Goal: Task Accomplishment & Management: Manage account settings

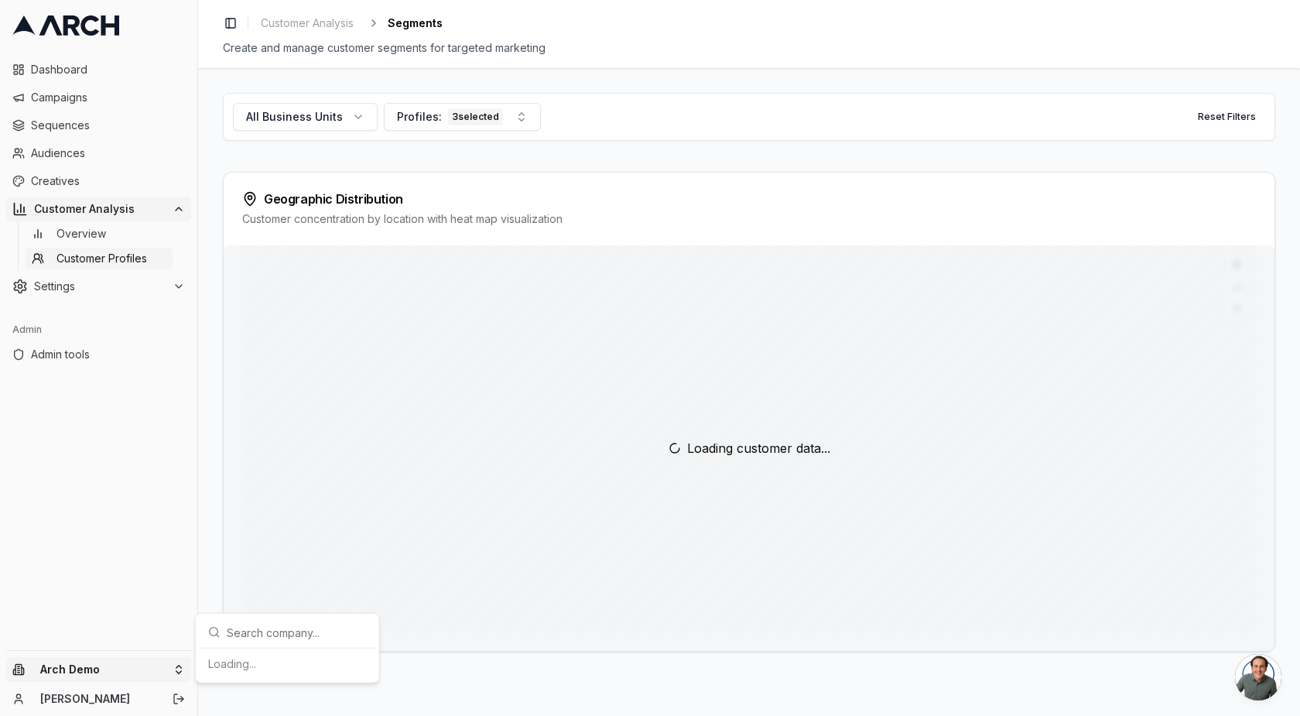
click at [54, 682] on html "Dashboard Campaigns Sequences Audiences Creatives Customer Analysis Overview Cu…" at bounding box center [650, 358] width 1300 height 716
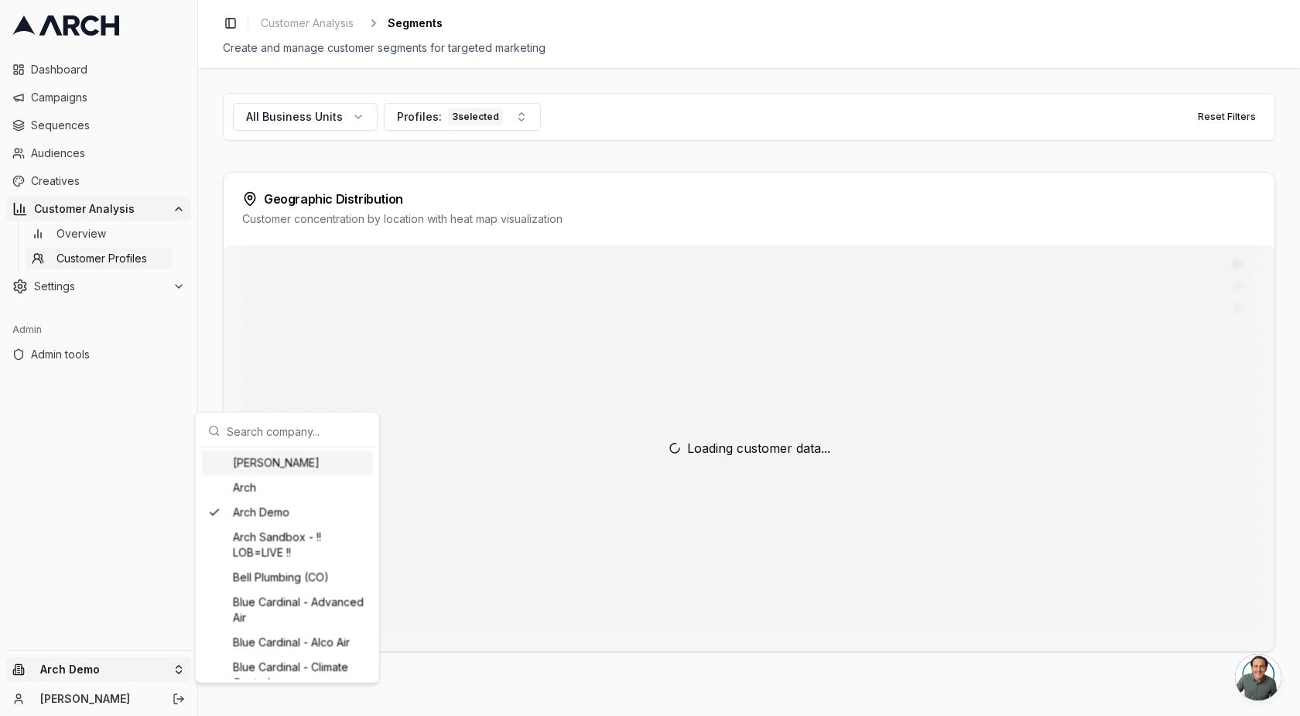
click at [297, 431] on input "text" at bounding box center [297, 430] width 140 height 31
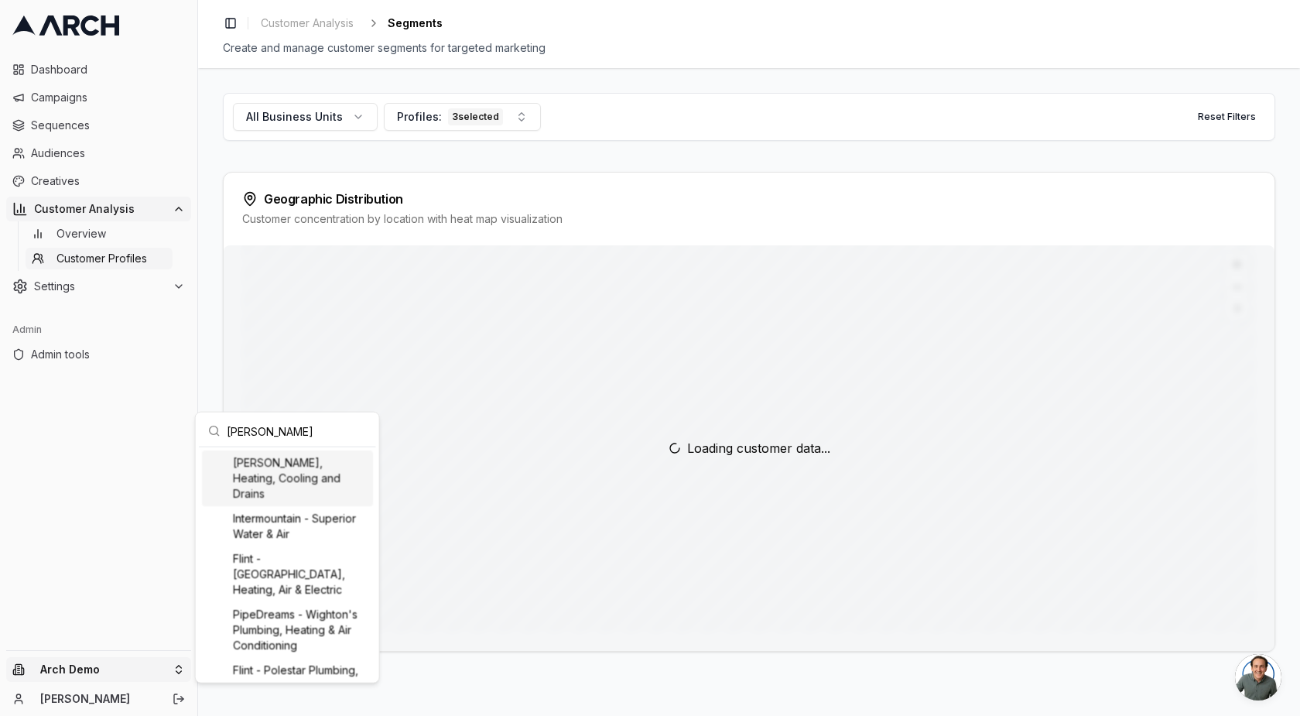
type input "peter"
click at [301, 460] on div "[PERSON_NAME], Heating, Cooling and Drains" at bounding box center [287, 478] width 171 height 56
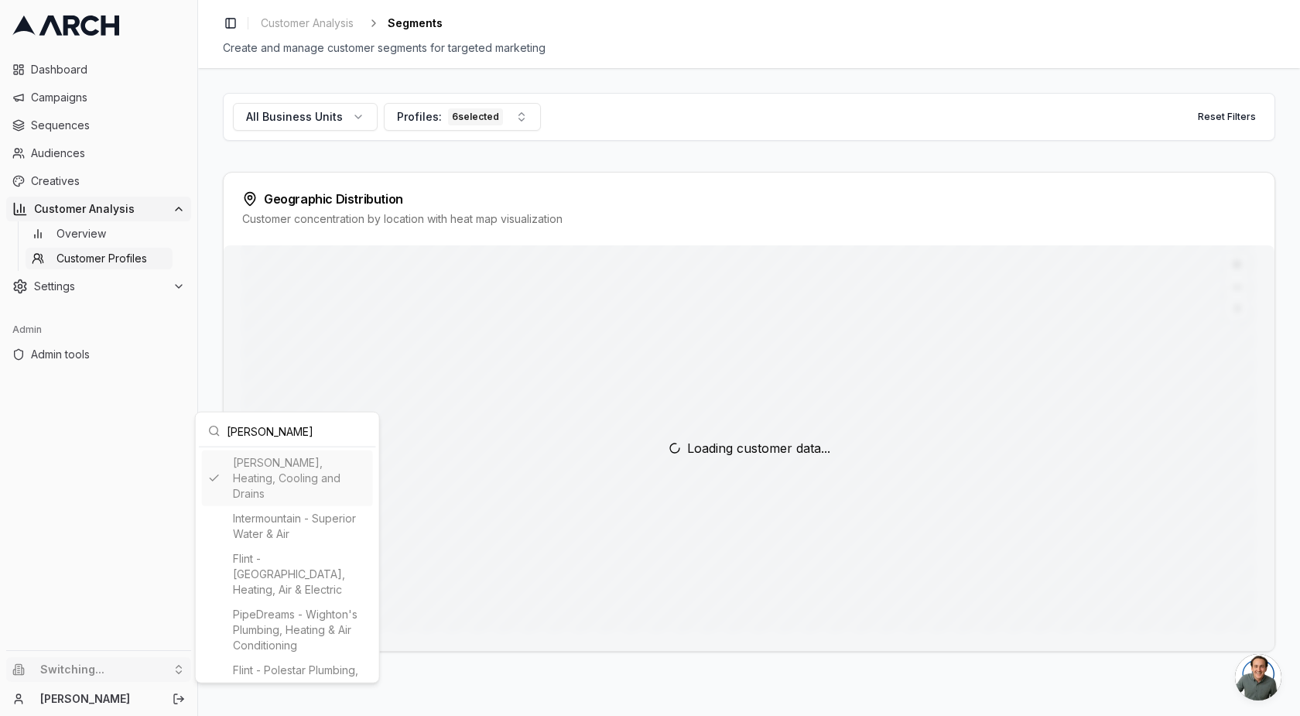
click at [552, 150] on html "Dashboard Campaigns Sequences Audiences Creatives Customer Analysis Overview Cu…" at bounding box center [650, 358] width 1300 height 716
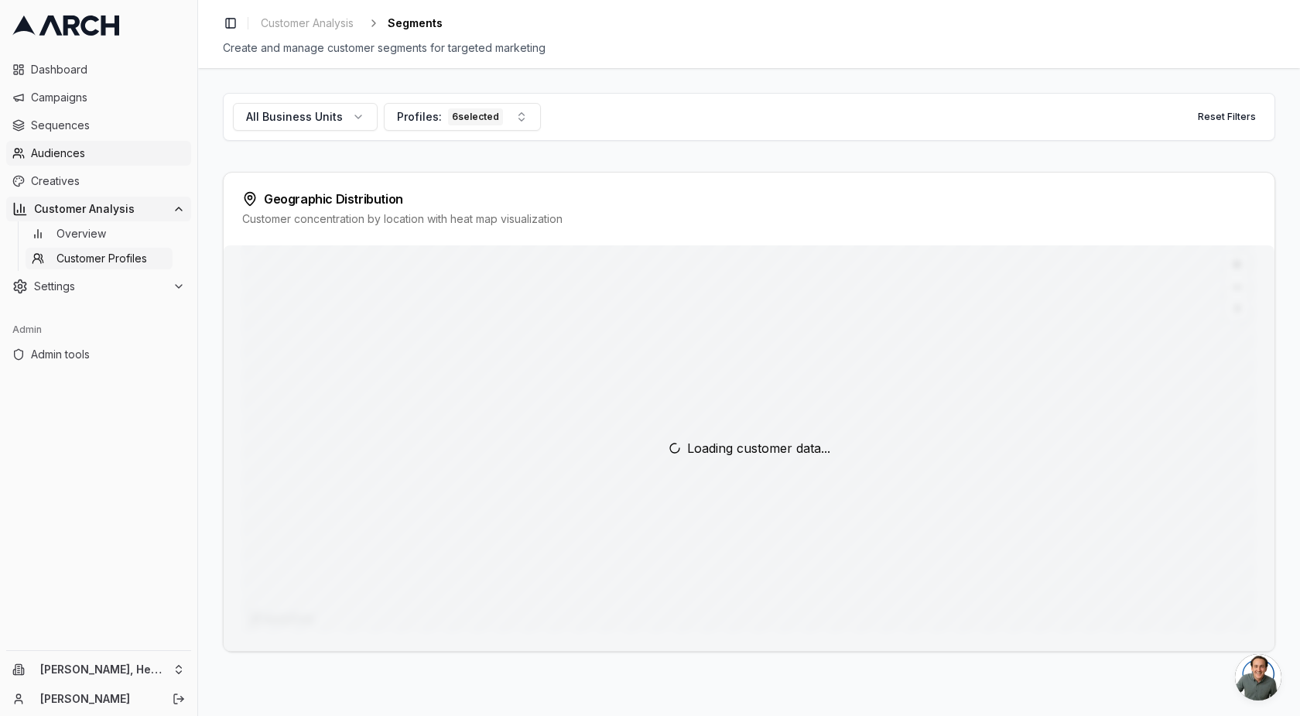
click at [60, 154] on span "Audiences" at bounding box center [108, 152] width 154 height 15
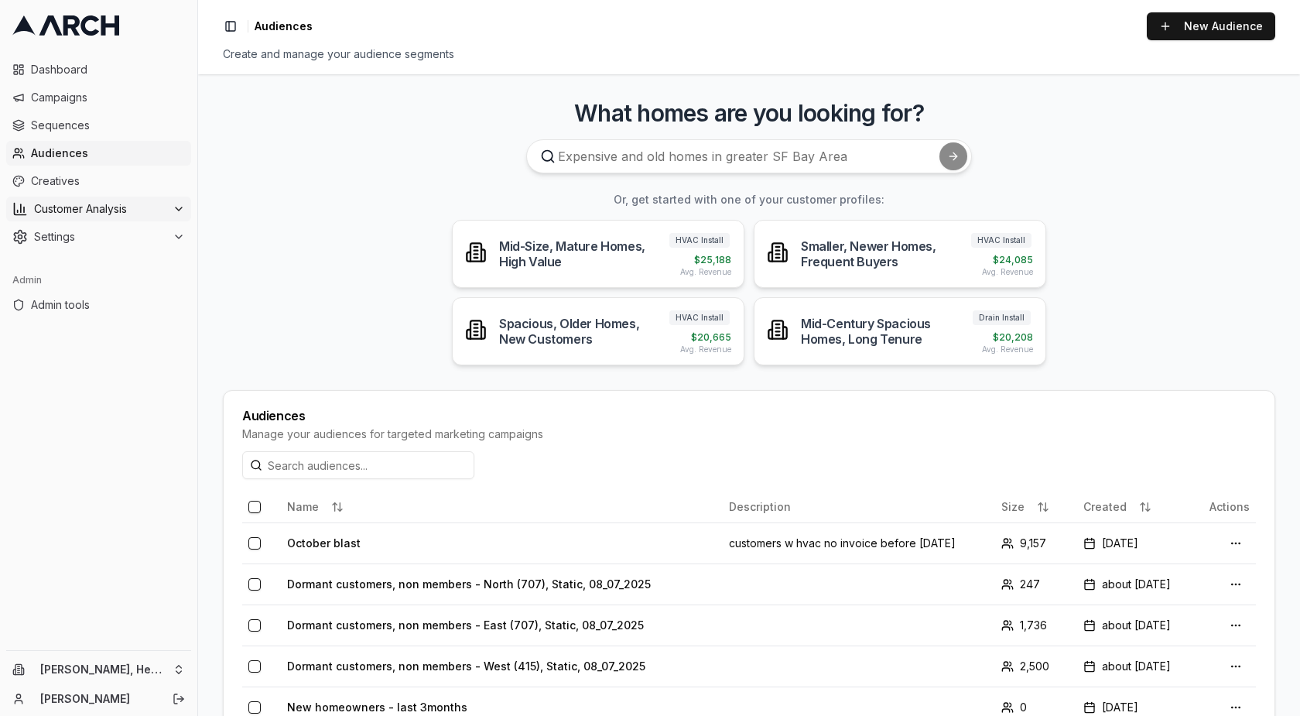
click at [69, 214] on span "Customer Analysis" at bounding box center [100, 208] width 132 height 15
click at [82, 238] on span "Overview" at bounding box center [81, 233] width 50 height 15
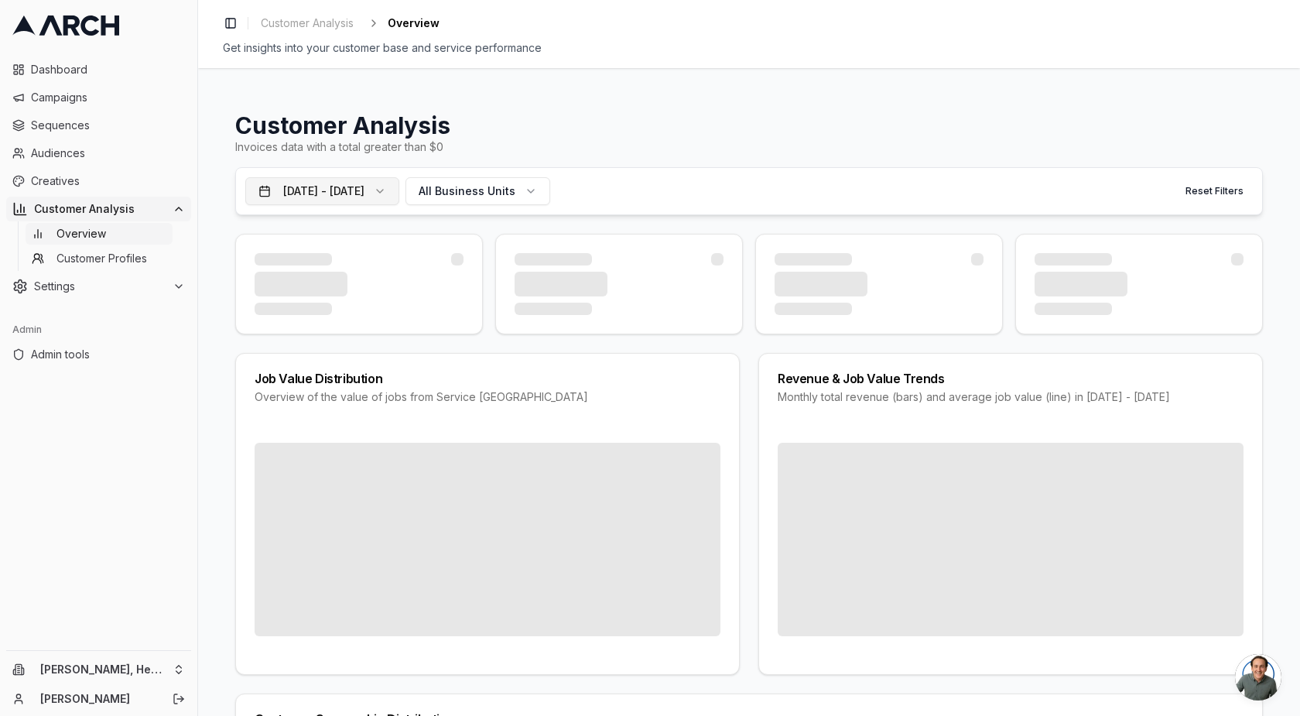
click at [399, 192] on button "Jun 1, 2021 - May 1, 2022" at bounding box center [322, 191] width 154 height 28
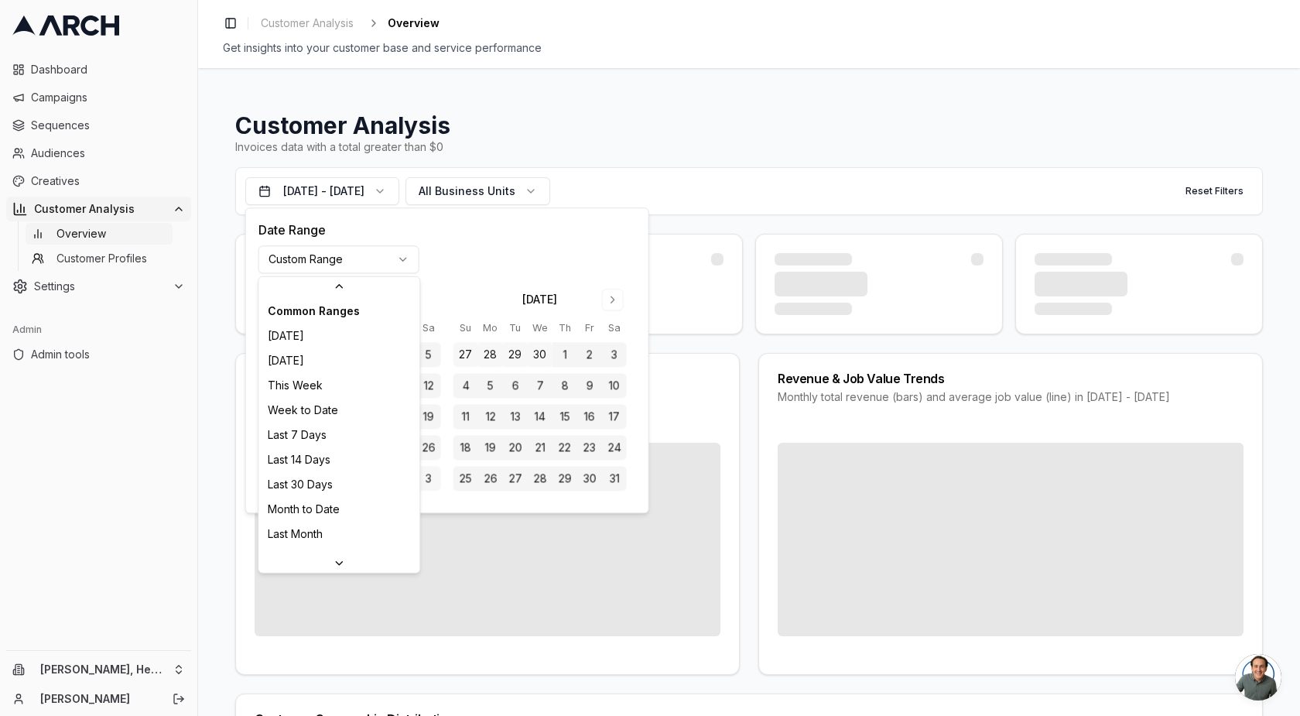
click at [376, 260] on html "Dashboard Campaigns Sequences Audiences Creatives Customer Analysis Overview Cu…" at bounding box center [650, 358] width 1300 height 716
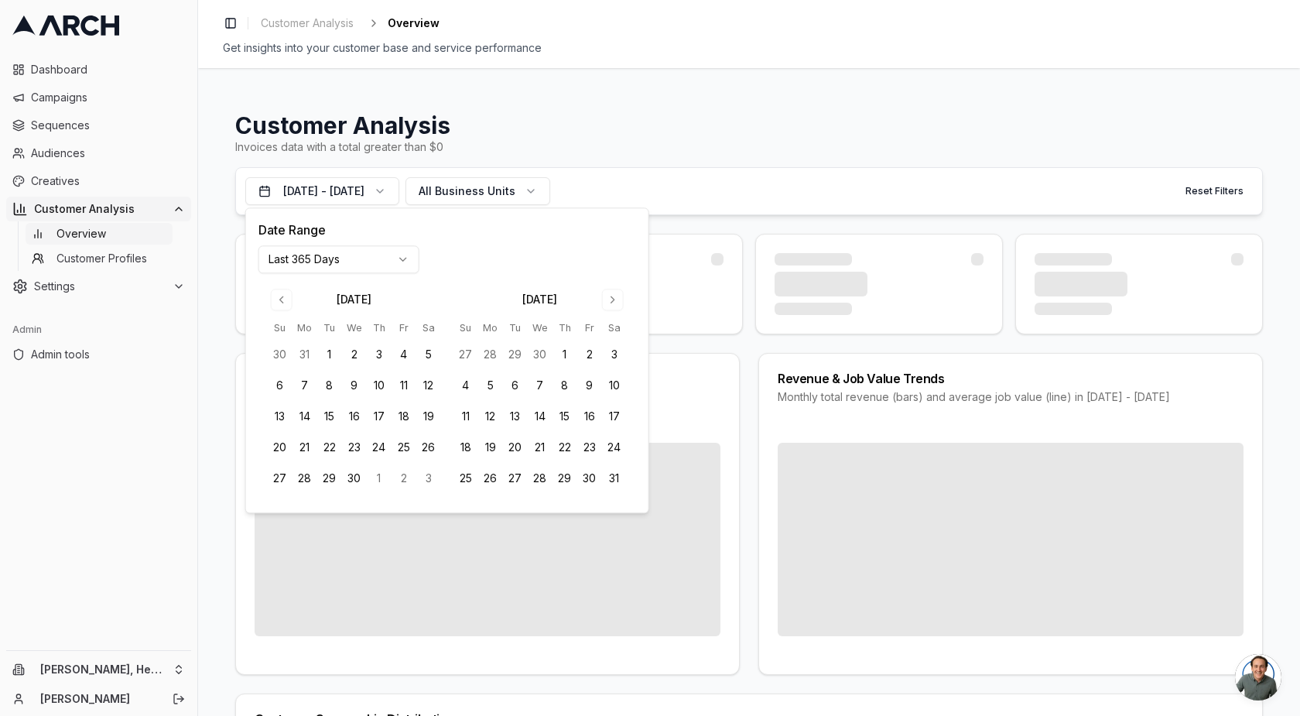
click at [747, 167] on div "Oct 2, 2024 - Oct 1, 2025 All Business Units Reset Filters" at bounding box center [748, 191] width 1027 height 48
